Goal: Information Seeking & Learning: Learn about a topic

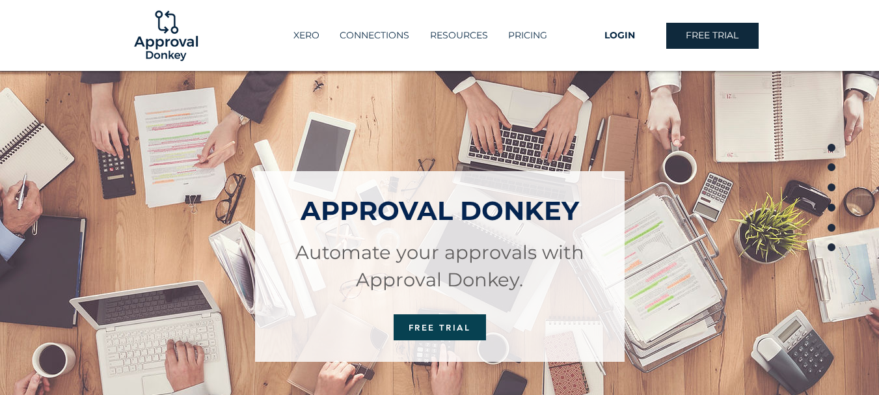
click at [531, 38] on p "PRICING" at bounding box center [528, 35] width 52 height 21
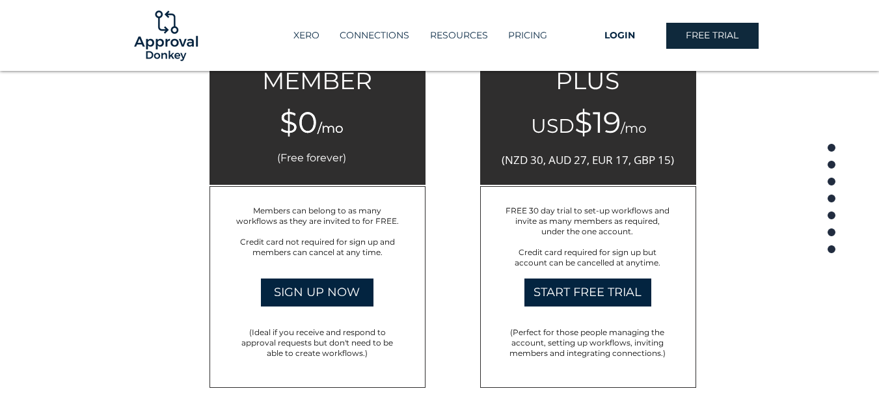
scroll to position [2098, 0]
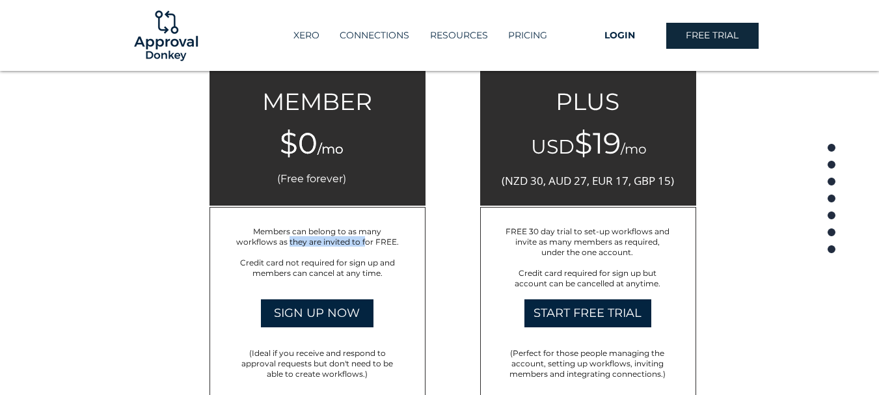
drag, startPoint x: 290, startPoint y: 246, endPoint x: 364, endPoint y: 243, distance: 73.6
click at [364, 243] on span "Members can belong to as many workflows as they are invited to for FREE." at bounding box center [317, 236] width 163 height 20
click at [302, 269] on span "Credit card not required for sign up and members can cancel at any time." at bounding box center [317, 268] width 155 height 20
click at [325, 279] on div at bounding box center [318, 308] width 216 height 202
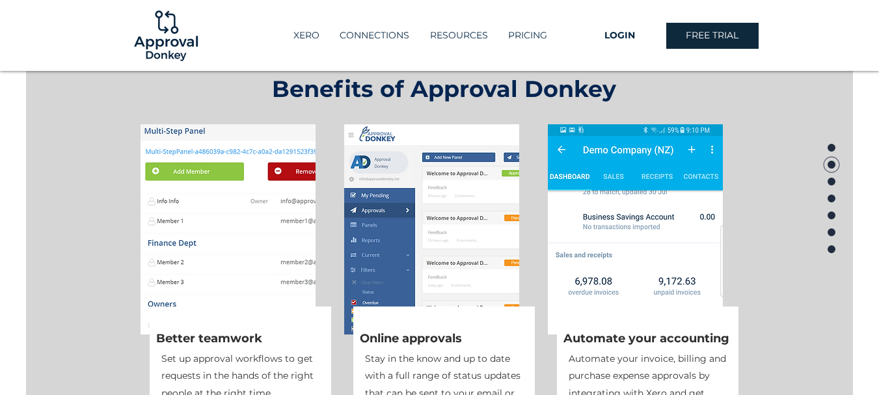
scroll to position [377, 0]
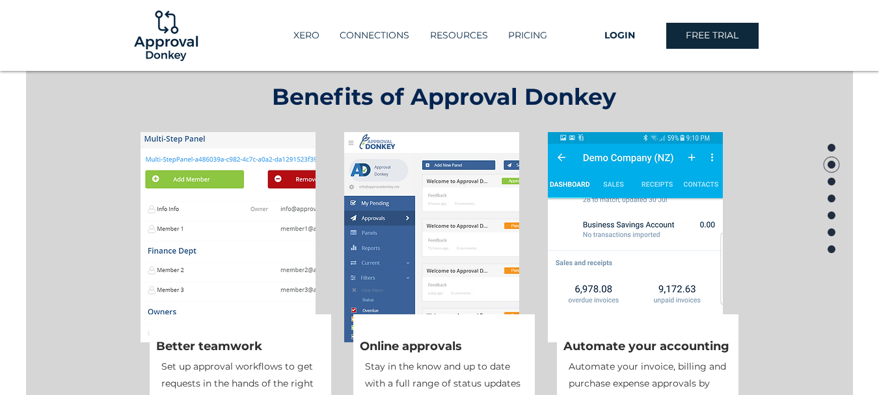
click at [207, 249] on img at bounding box center [228, 237] width 175 height 210
click at [415, 261] on img at bounding box center [431, 237] width 175 height 210
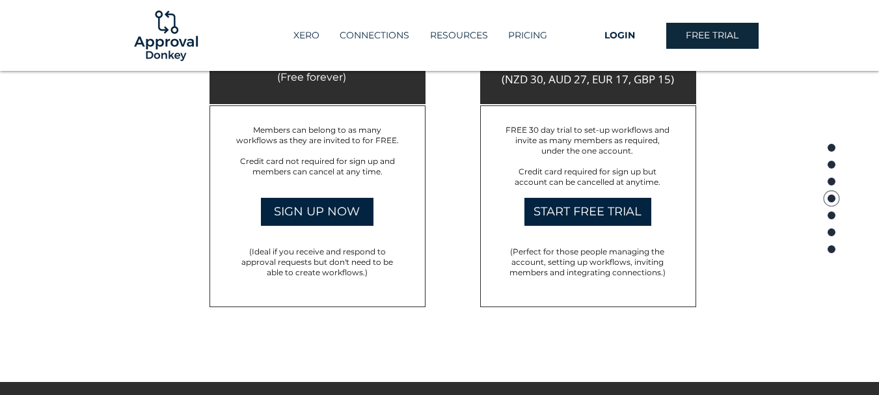
scroll to position [2200, 0]
